Goal: Information Seeking & Learning: Learn about a topic

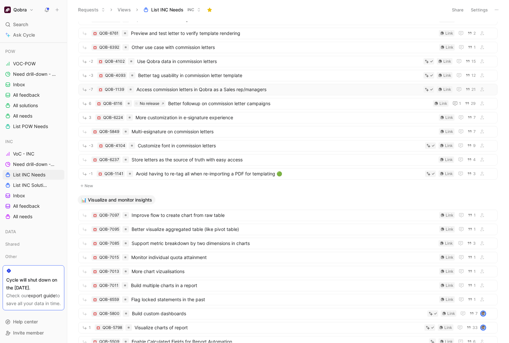
scroll to position [1012, 0]
click at [179, 227] on span "Better visualize aggregated table (like pivot table)" at bounding box center [284, 229] width 305 height 8
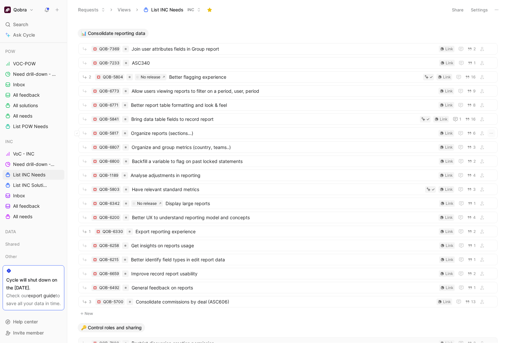
scroll to position [228, 0]
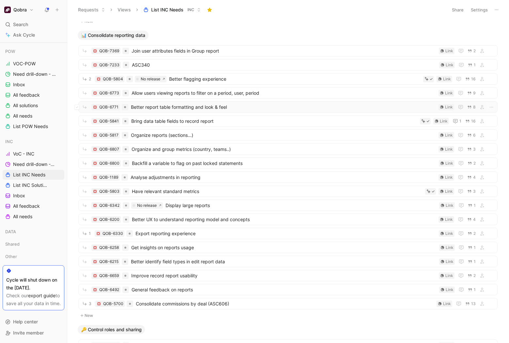
click at [218, 105] on span "Better report table formatting and look & feel" at bounding box center [283, 107] width 305 height 8
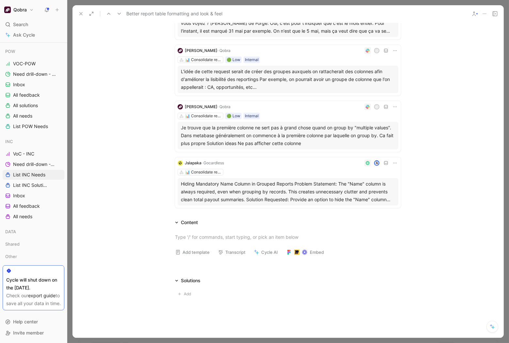
scroll to position [233, 0]
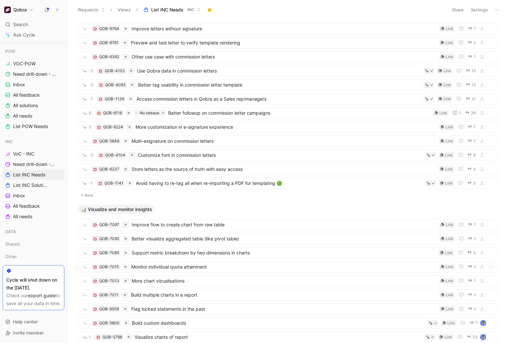
scroll to position [1071, 0]
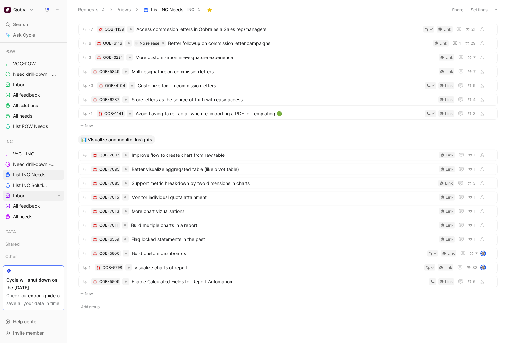
click at [27, 191] on link "Inbox" at bounding box center [34, 196] width 62 height 10
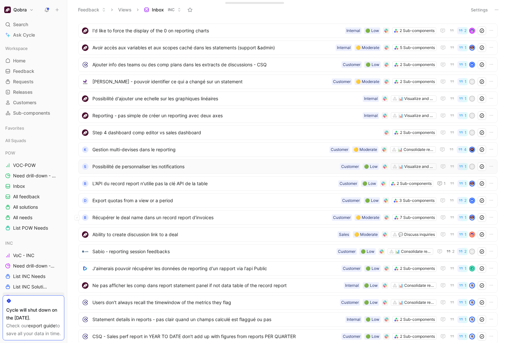
scroll to position [52, 0]
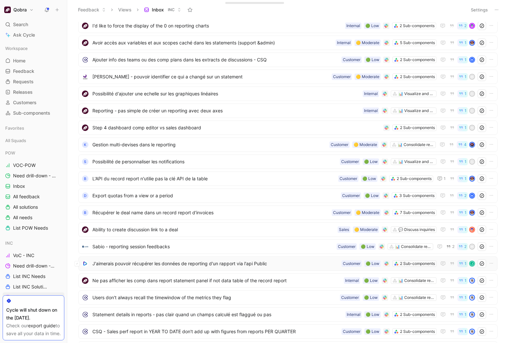
click at [154, 263] on span "J'aimerais pouvoir récupérer les données de reporting d'un rapport via l'api Pu…" at bounding box center [215, 264] width 246 height 8
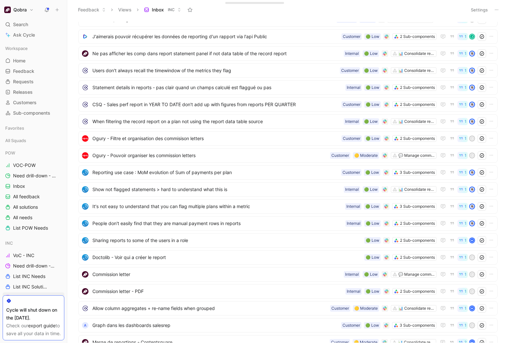
scroll to position [279, 0]
